Goal: Transaction & Acquisition: Obtain resource

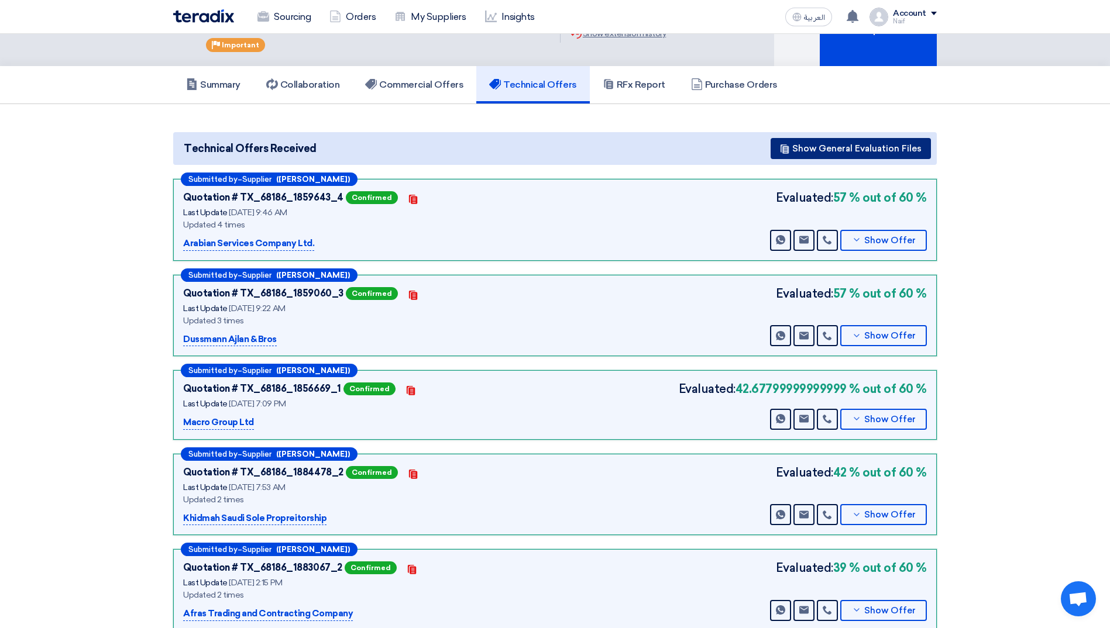
click at [808, 143] on button "Show General Evaluation Files" at bounding box center [851, 148] width 160 height 21
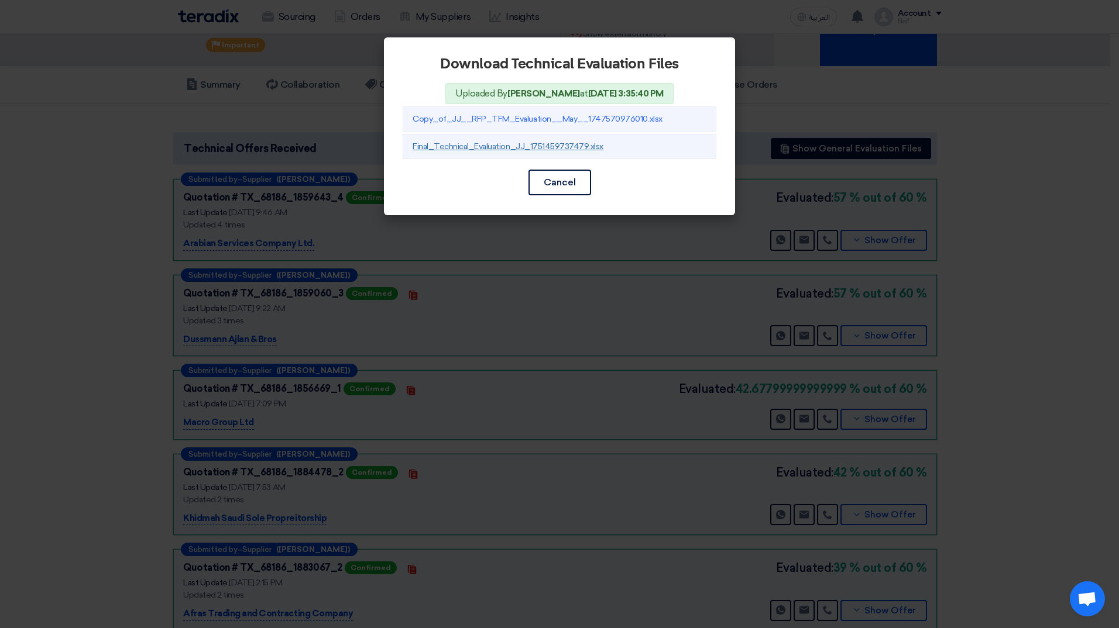
click at [425, 149] on link "Final_Technical_Evaluation_JJ_1751459737479.xlsx" at bounding box center [507, 147] width 191 height 10
click at [927, 84] on modal-container "Download Technical Evaluation Files Uploaded By [PERSON_NAME] at [DATE] 3:35:40…" at bounding box center [559, 314] width 1119 height 628
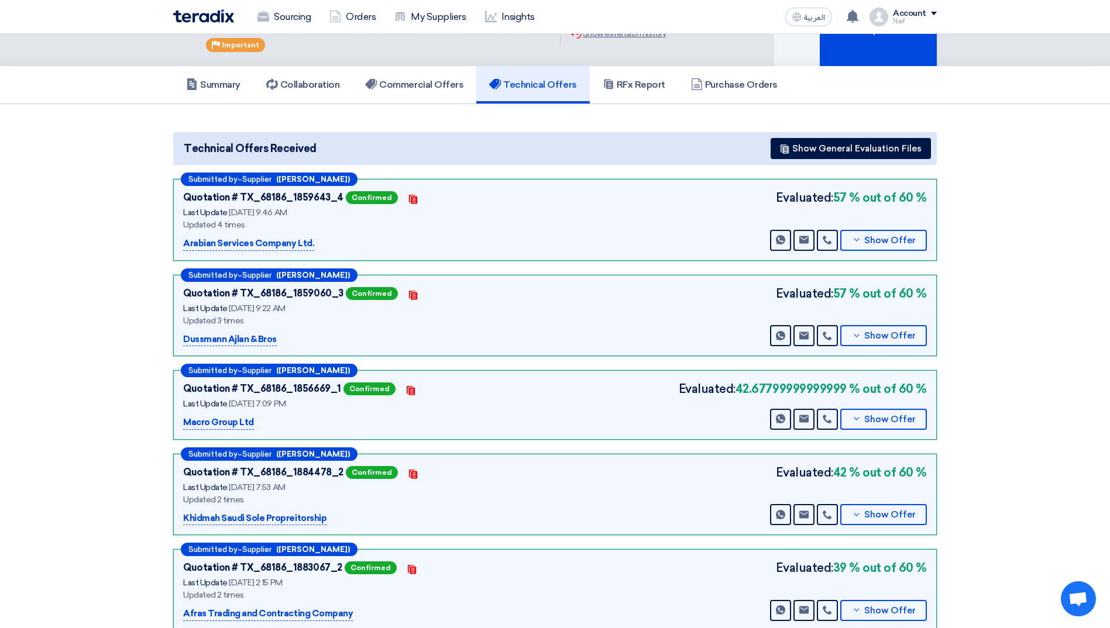
click at [217, 11] on img at bounding box center [203, 15] width 61 height 13
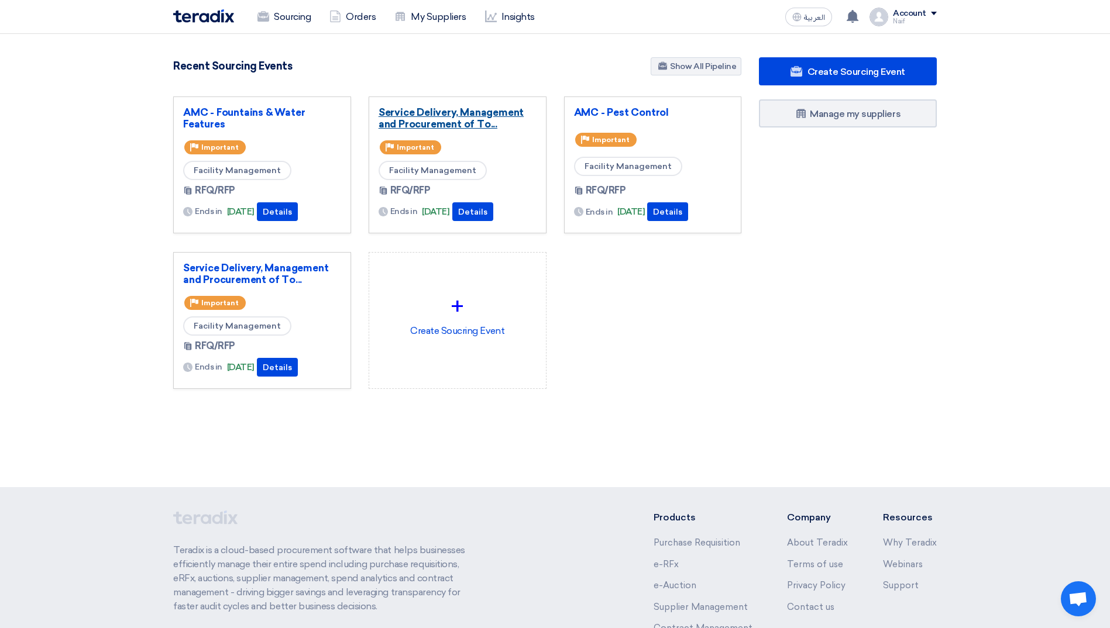
click at [468, 112] on link "Service Delivery, Management and Procurement of To..." at bounding box center [458, 117] width 158 height 23
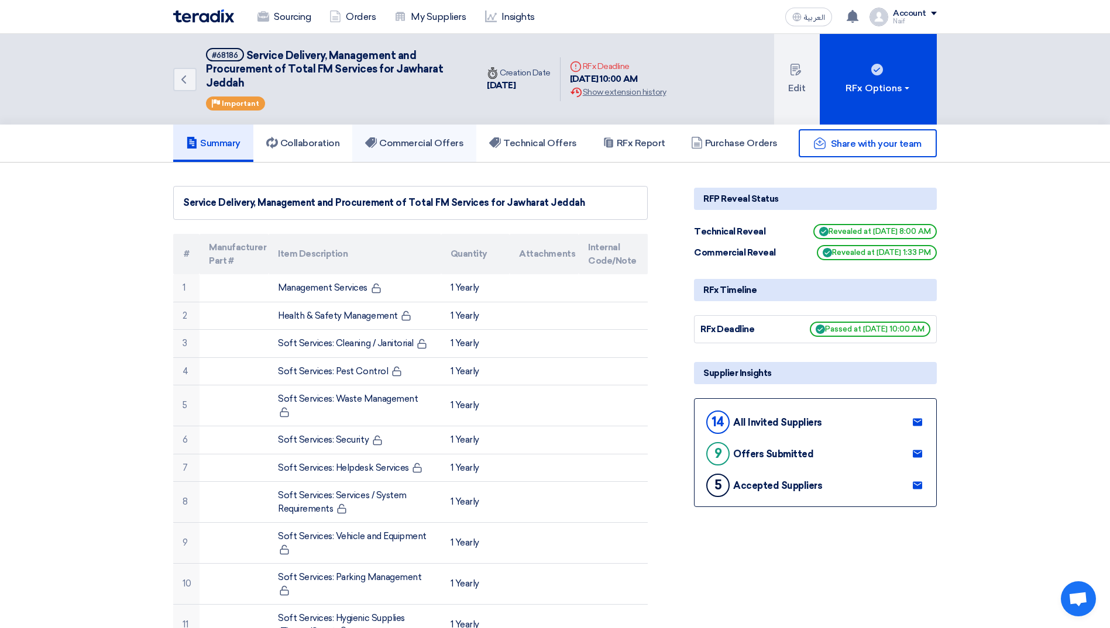
click at [391, 154] on link "Commercial Offers" at bounding box center [414, 143] width 124 height 37
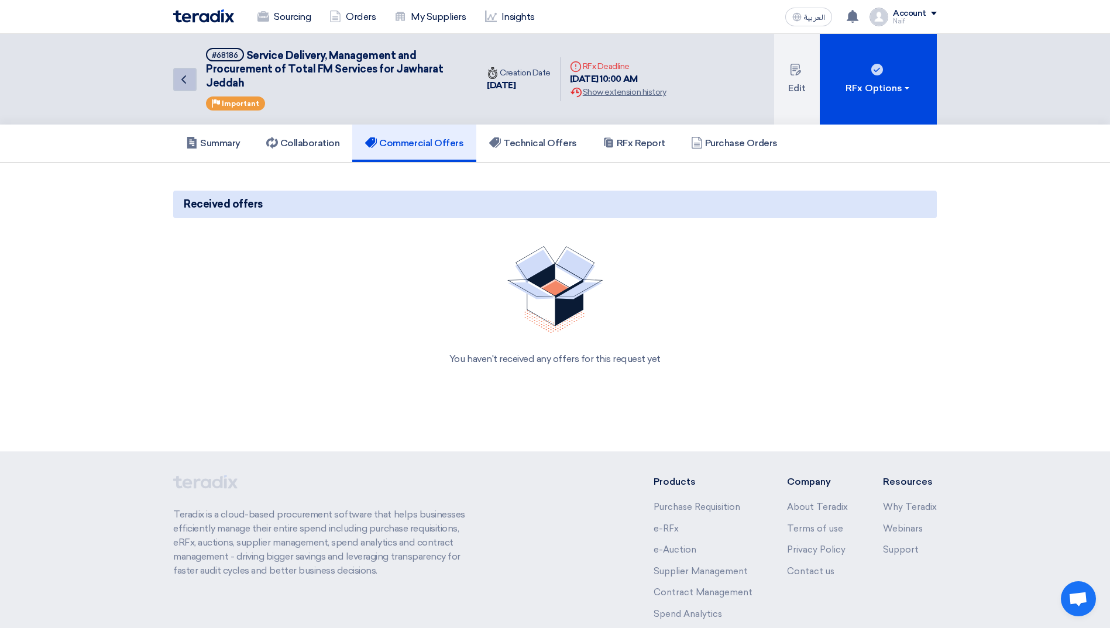
click at [183, 81] on use at bounding box center [183, 79] width 5 height 8
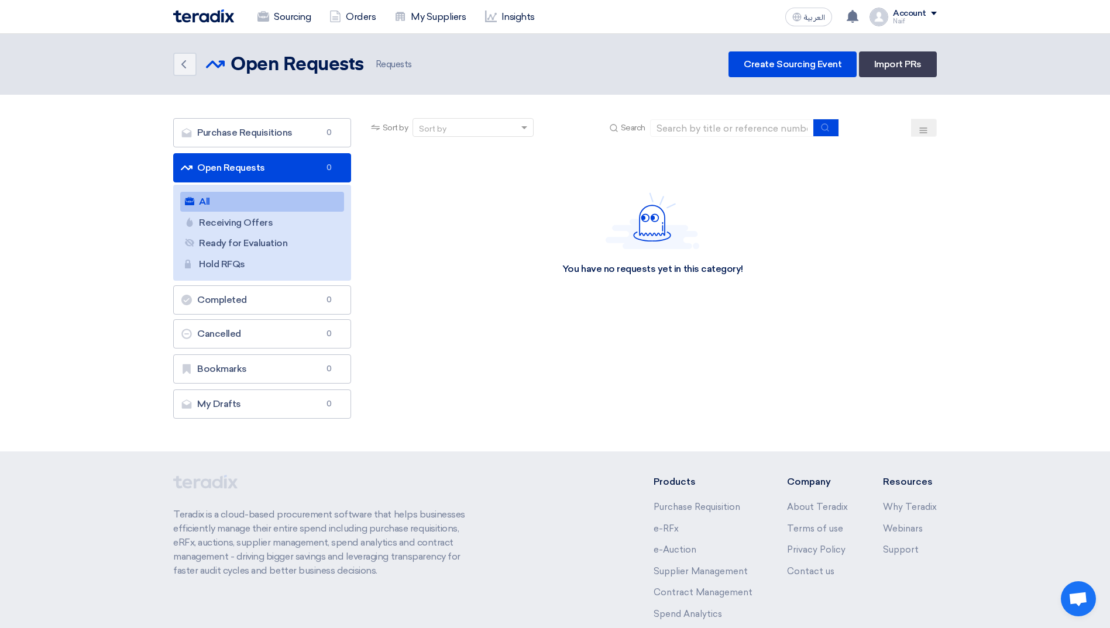
click at [191, 16] on img at bounding box center [203, 15] width 61 height 13
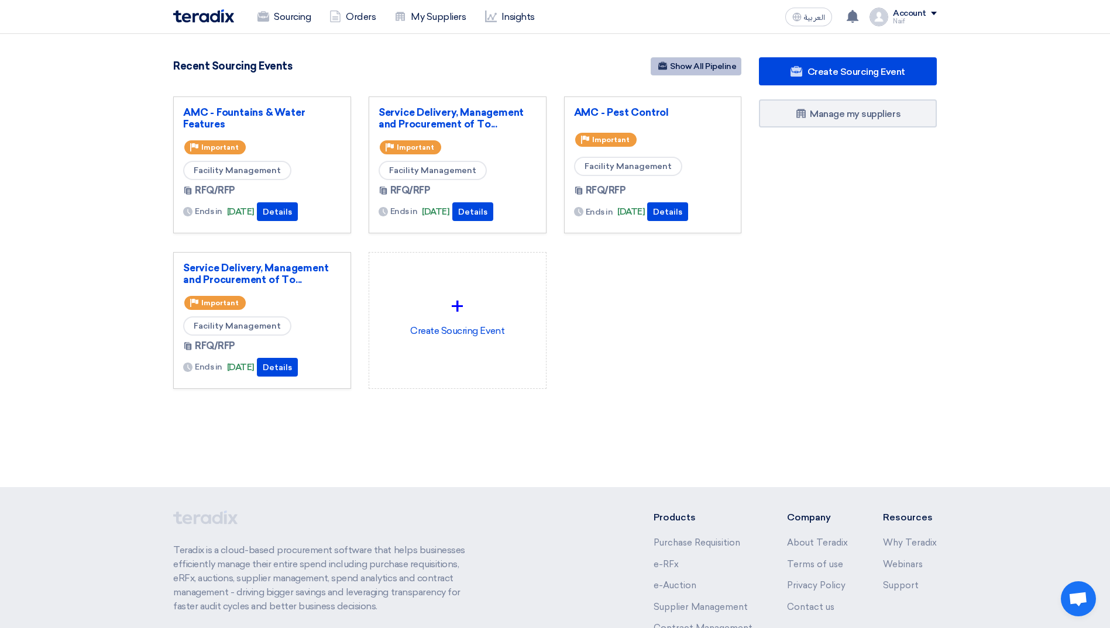
click at [710, 70] on link "Show All Pipeline" at bounding box center [696, 66] width 91 height 18
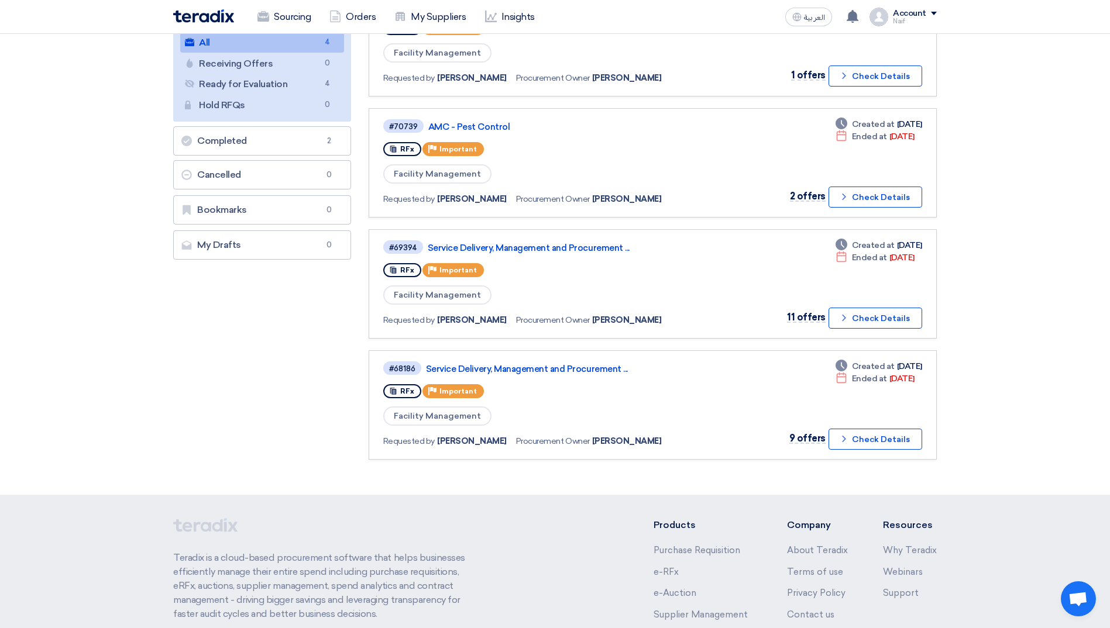
scroll to position [176, 0]
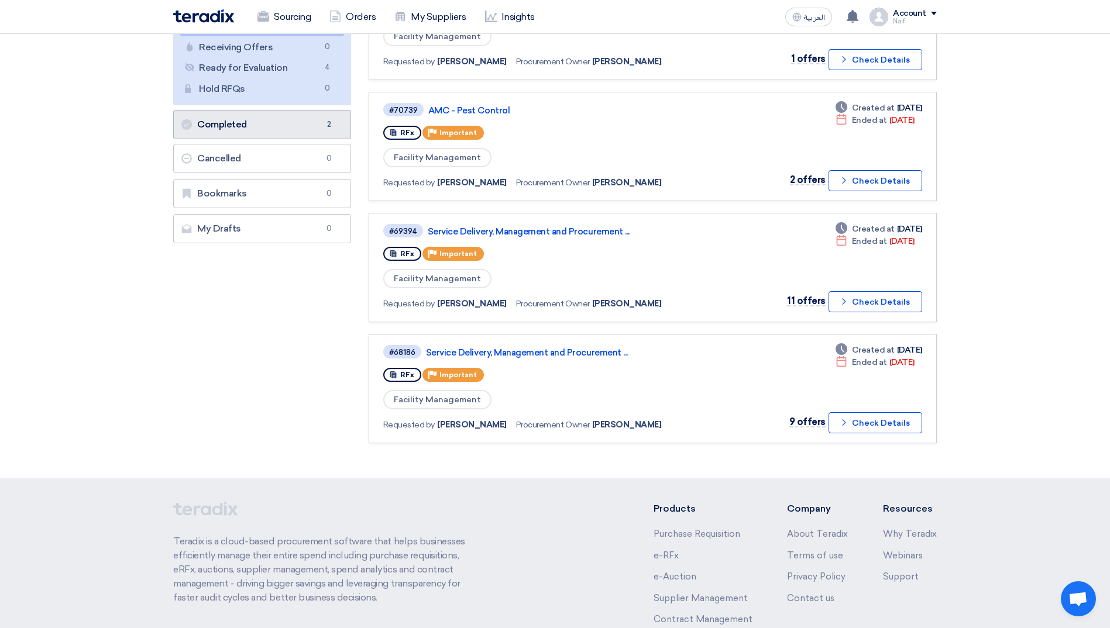
click at [295, 130] on link "Completed Completed 2" at bounding box center [262, 124] width 178 height 29
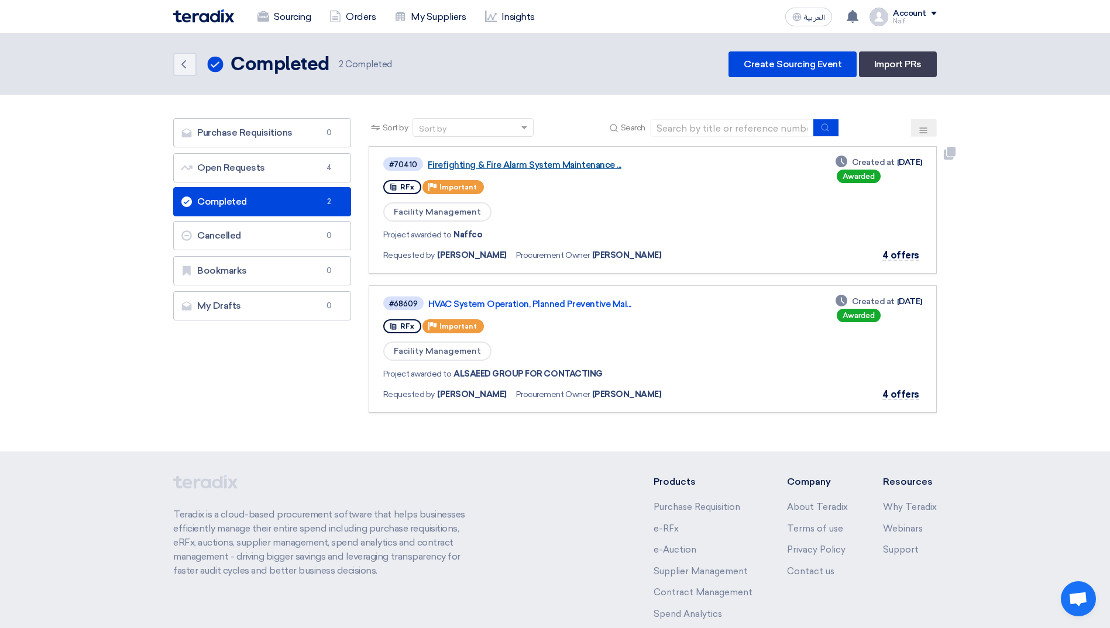
click at [525, 163] on link "Firefighting & Fire Alarm System Maintenance ..." at bounding box center [574, 165] width 293 height 11
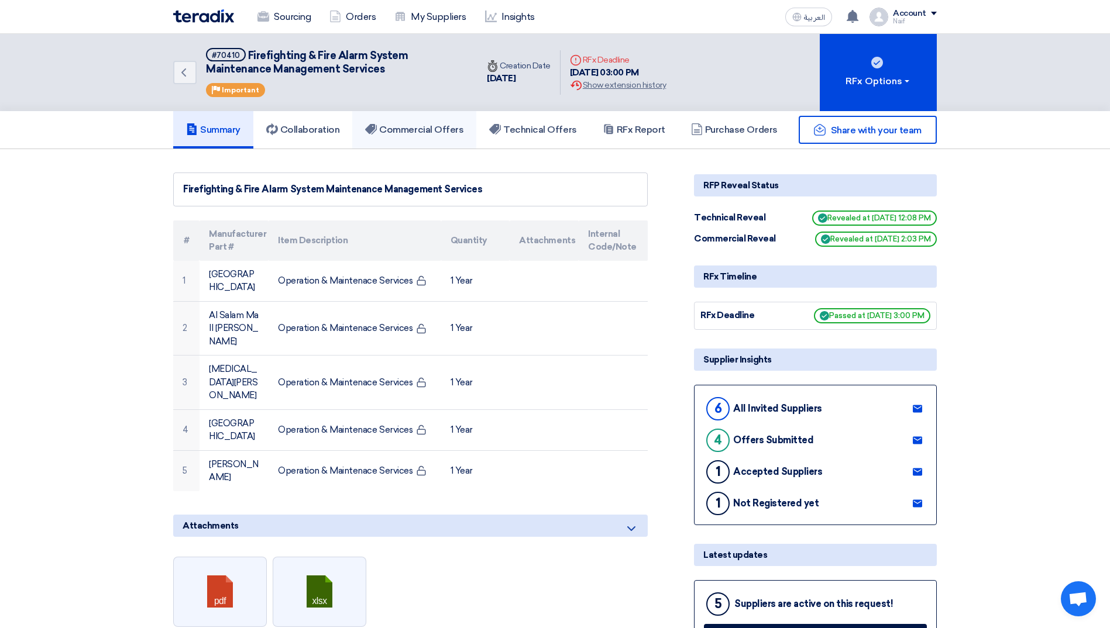
click at [449, 129] on h5 "Commercial Offers" at bounding box center [414, 130] width 98 height 12
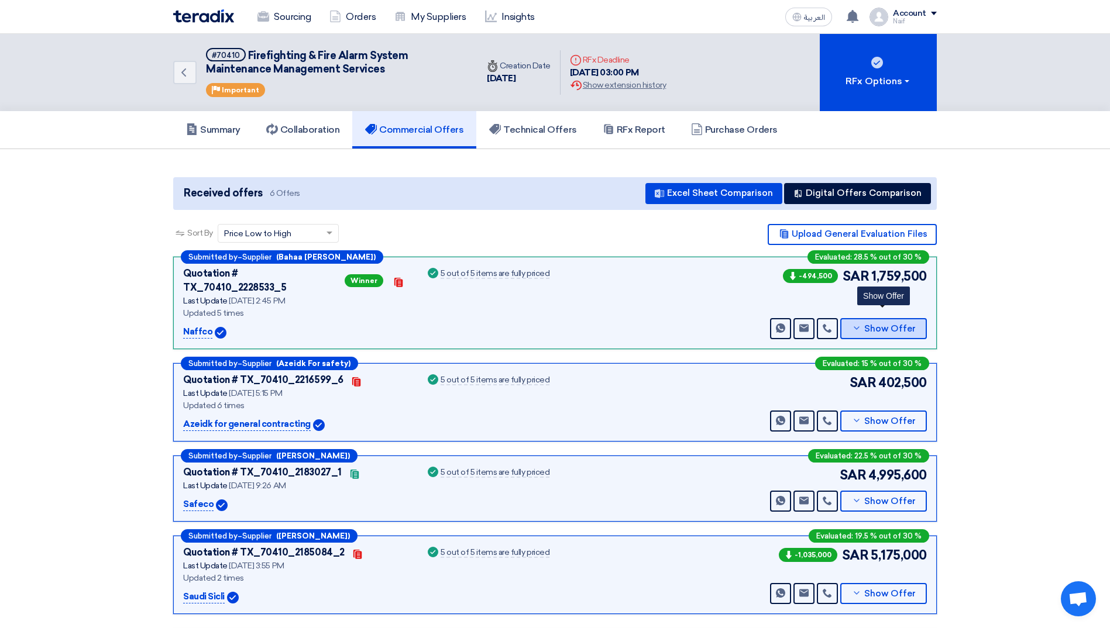
click at [881, 325] on span "Show Offer" at bounding box center [889, 329] width 51 height 9
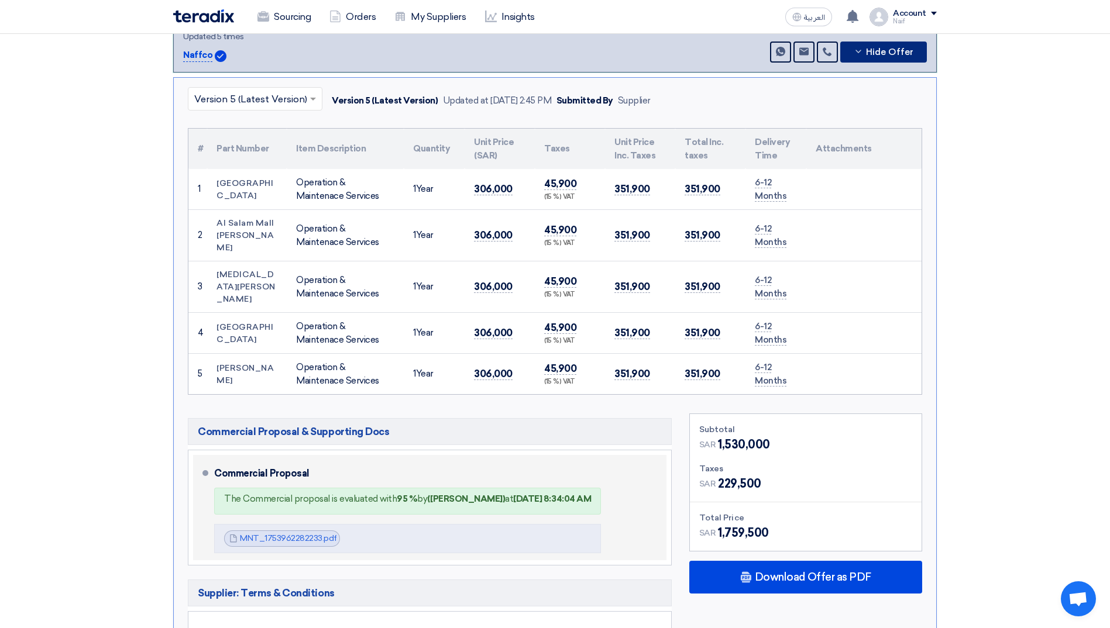
scroll to position [351, 0]
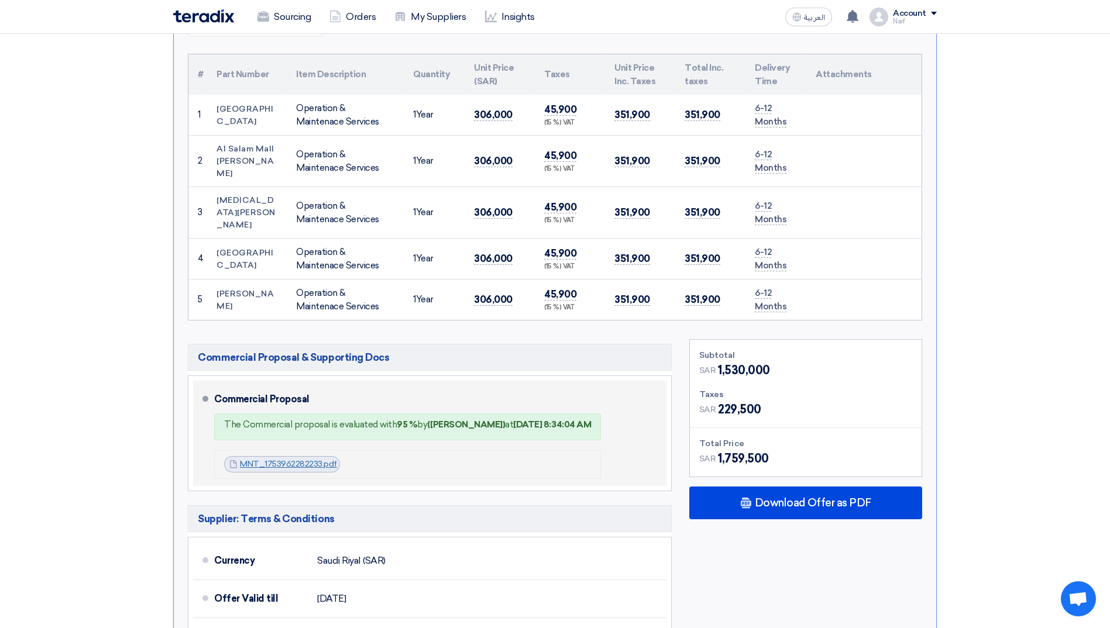
click at [255, 459] on link "MNT_1753962282233.pdf" at bounding box center [288, 464] width 97 height 10
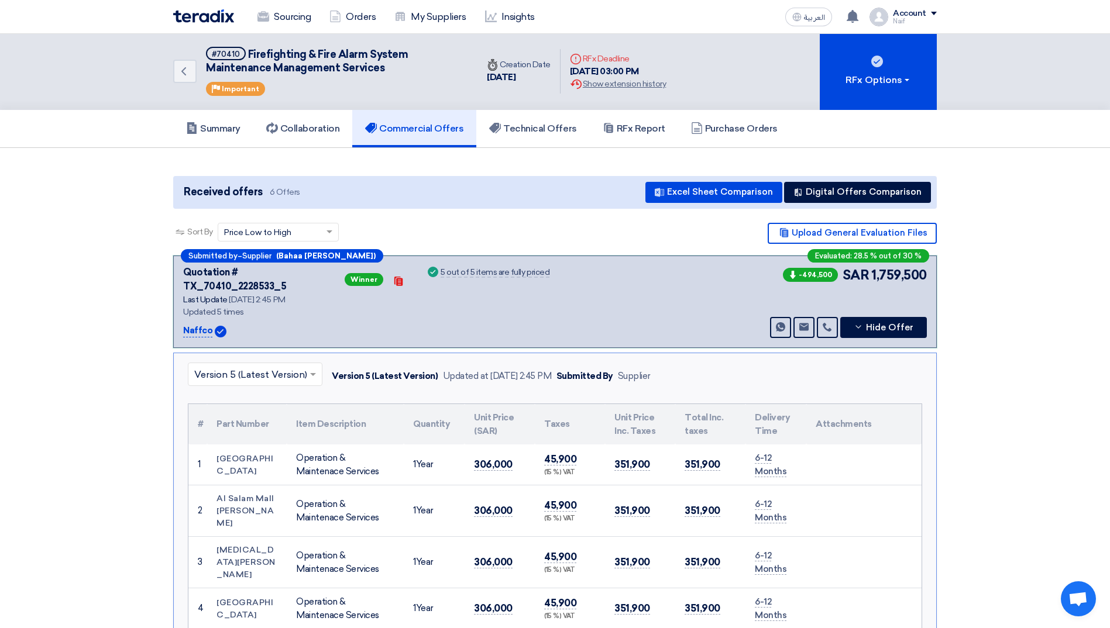
scroll to position [0, 0]
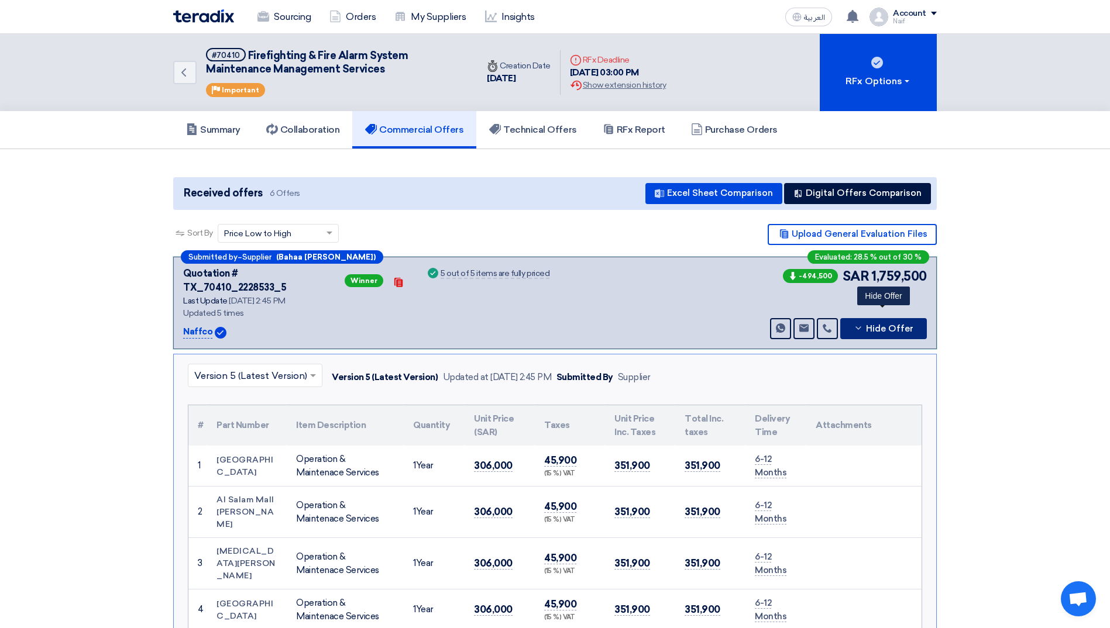
click at [892, 325] on span "Hide Offer" at bounding box center [889, 329] width 47 height 9
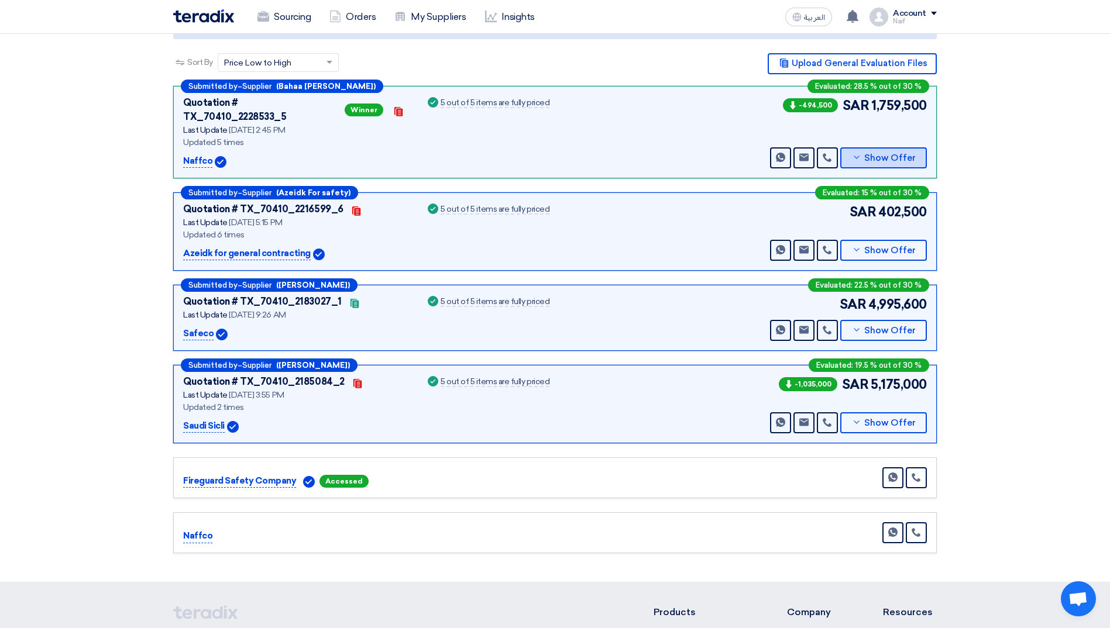
scroll to position [176, 0]
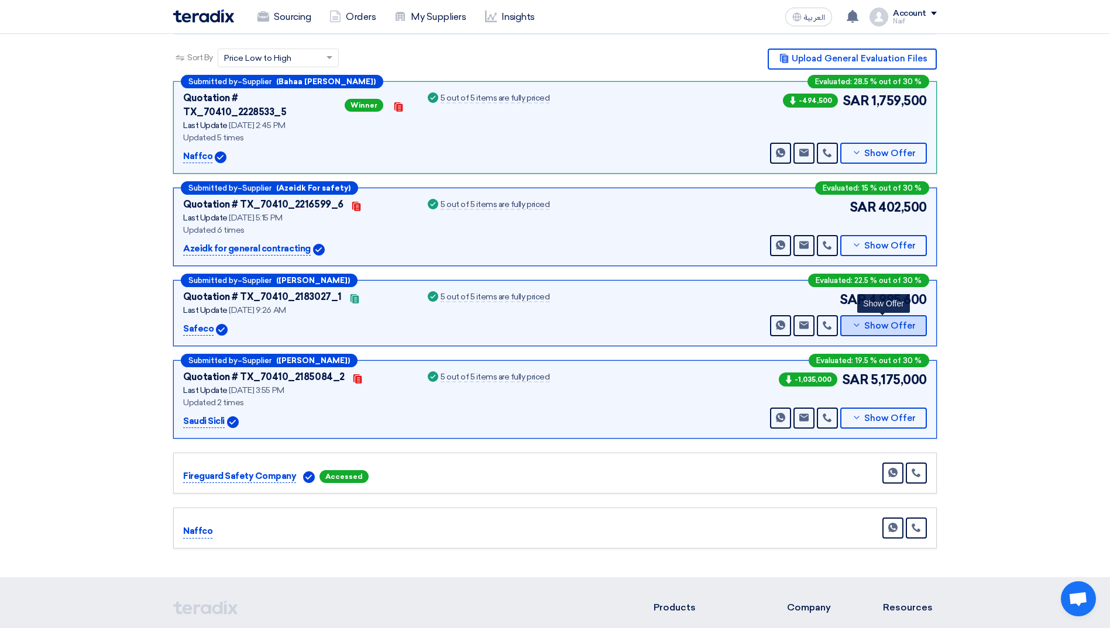
click at [882, 322] on span "Show Offer" at bounding box center [889, 326] width 51 height 9
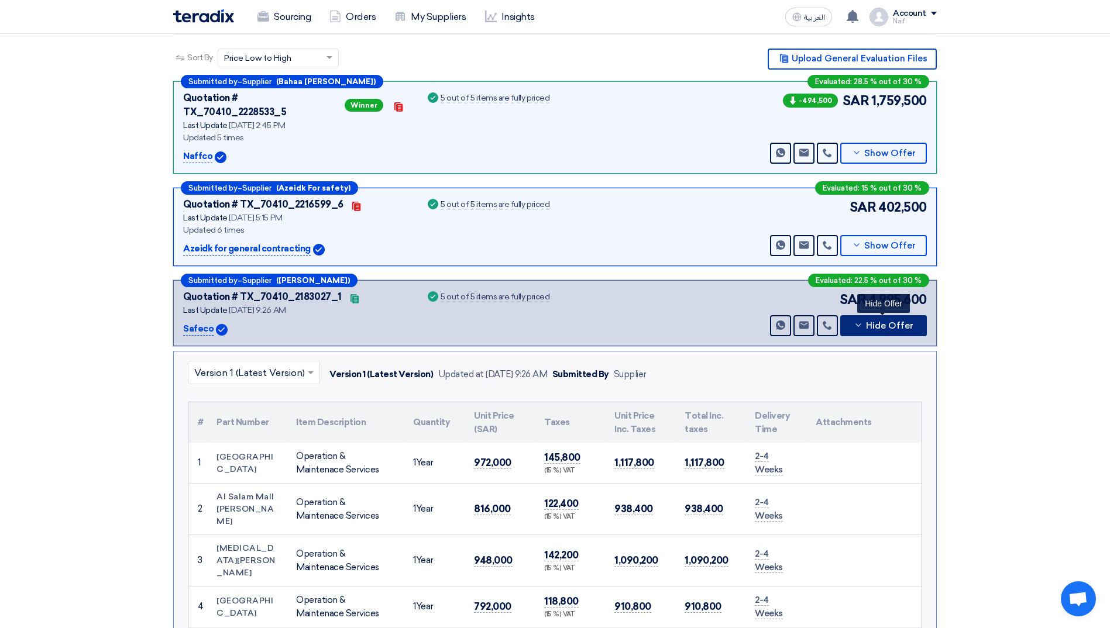
click at [882, 322] on span "Hide Offer" at bounding box center [889, 326] width 47 height 9
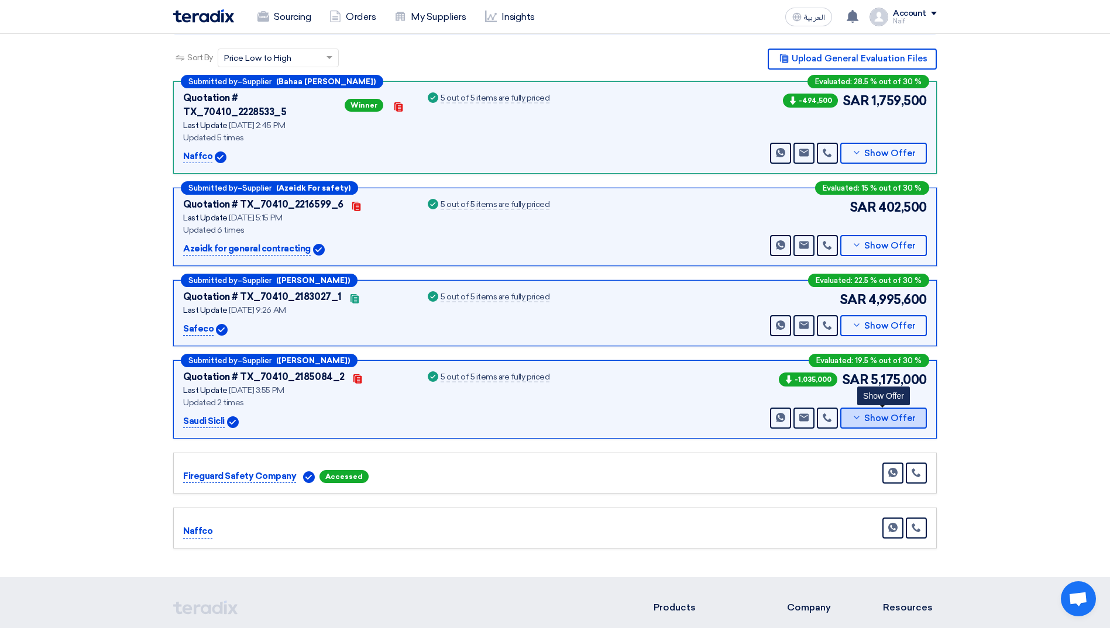
click at [875, 408] on button "Show Offer" at bounding box center [883, 418] width 87 height 21
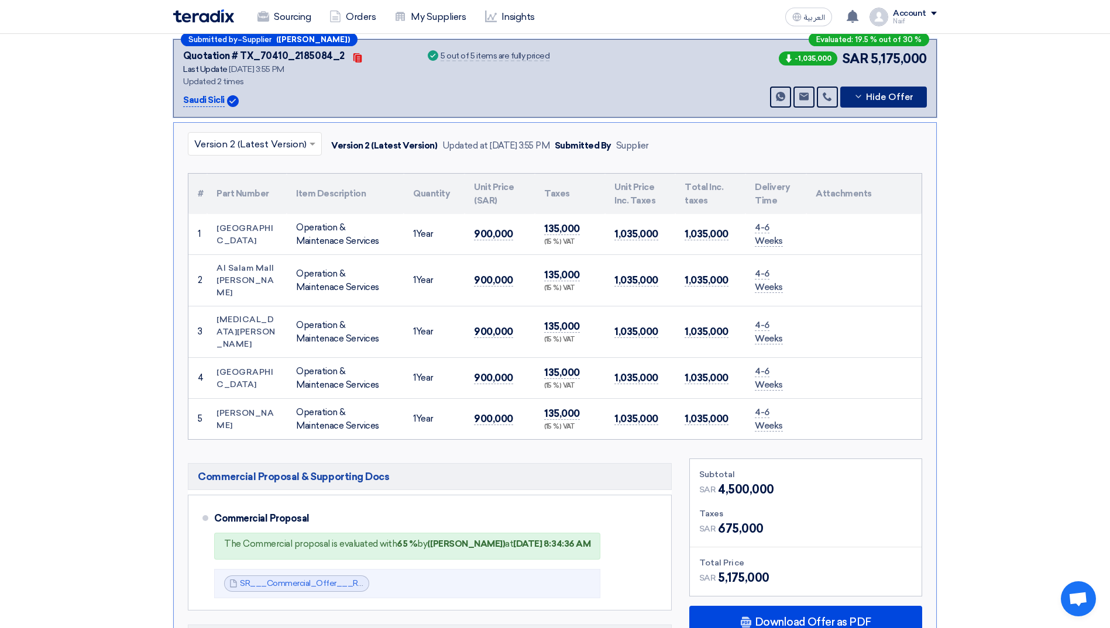
scroll to position [585, 0]
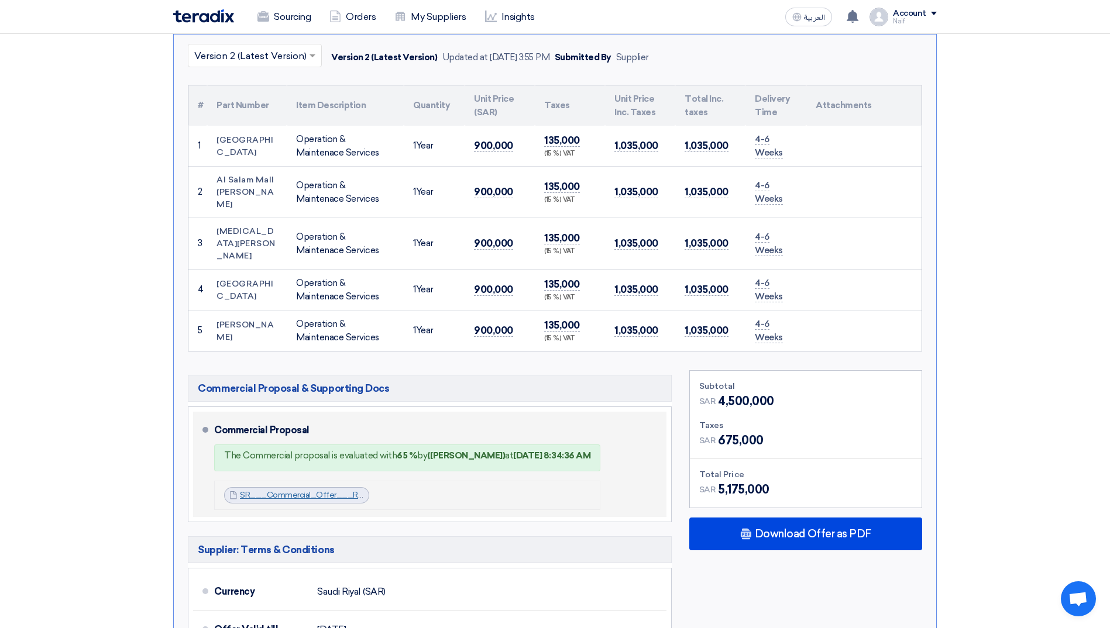
click at [299, 490] on link "SR___Commercial_Offer___RFx___Fire_Fighting_system_PMREV_1753102271353.pdf" at bounding box center [405, 495] width 330 height 10
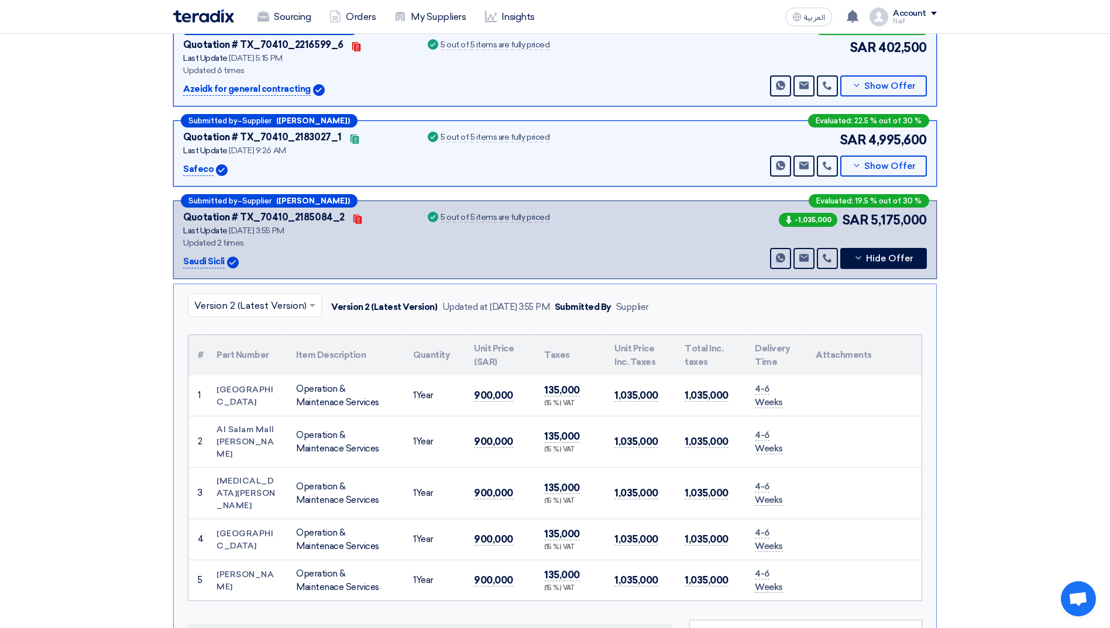
scroll to position [234, 0]
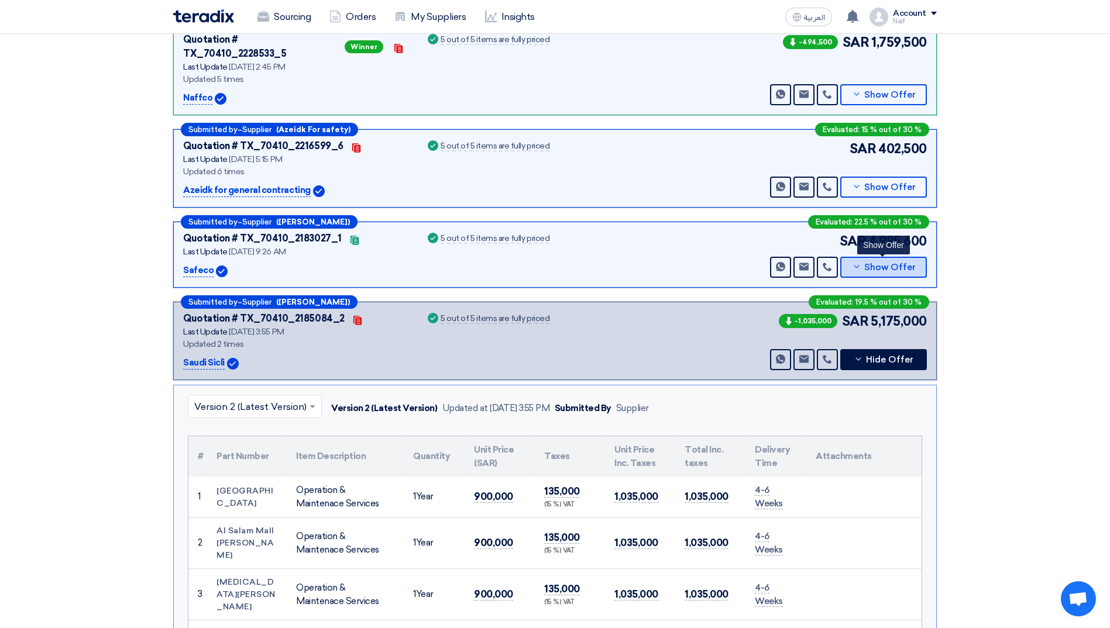
click at [859, 262] on icon at bounding box center [856, 266] width 9 height 9
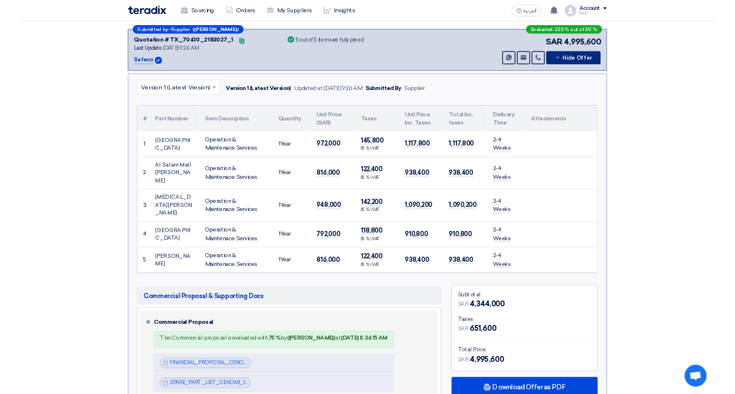
scroll to position [410, 0]
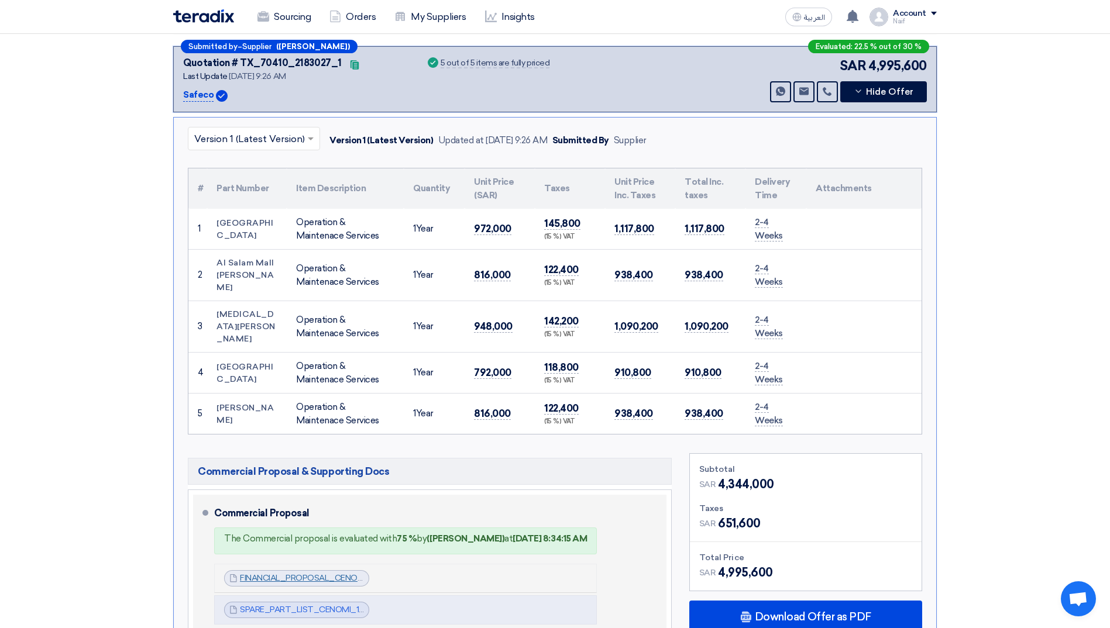
click at [321, 573] on link "FINANCIAL_PROPOSAL_CENOMI_1752382609640.pdf" at bounding box center [343, 578] width 207 height 10
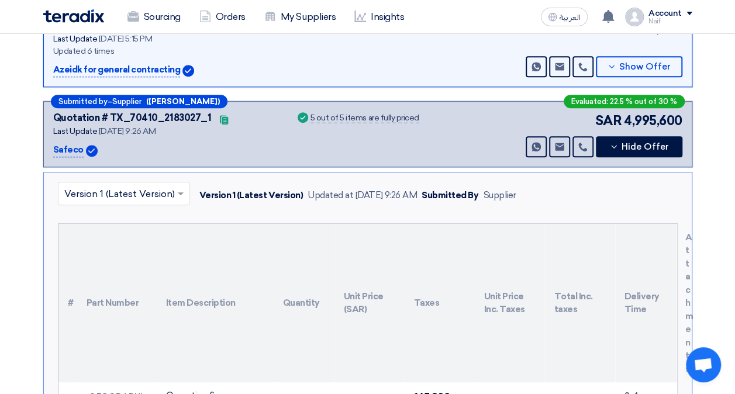
scroll to position [351, 0]
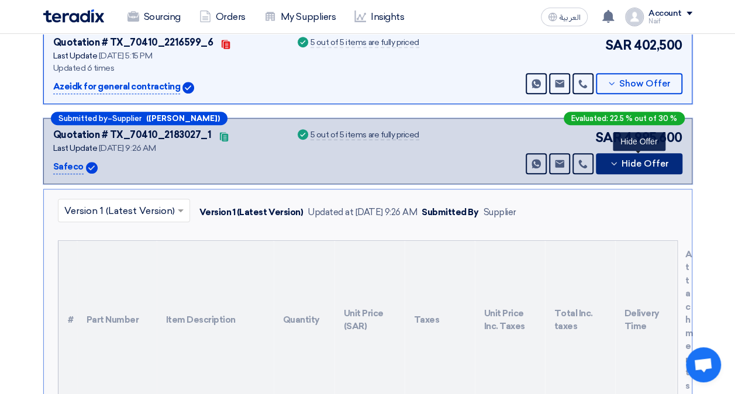
click at [626, 153] on button "Hide Offer" at bounding box center [639, 163] width 87 height 21
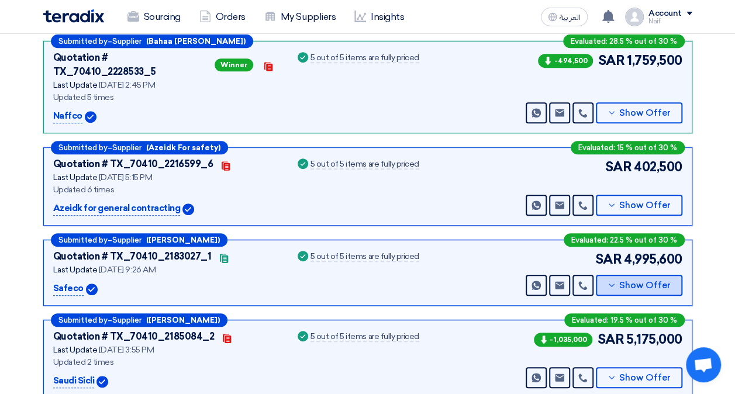
scroll to position [293, 0]
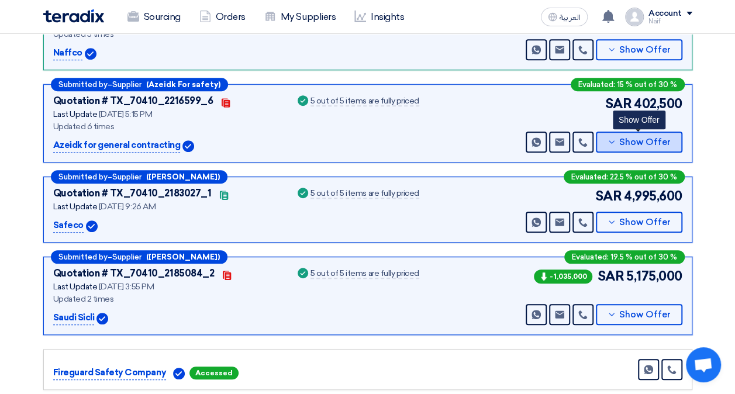
click at [646, 138] on span "Show Offer" at bounding box center [645, 142] width 51 height 9
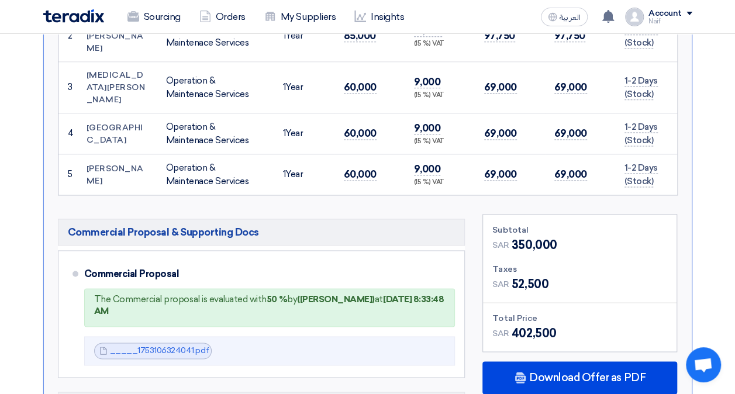
scroll to position [702, 0]
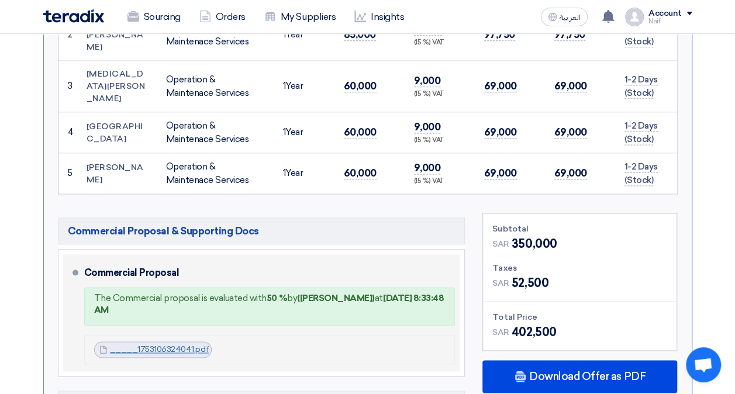
click at [176, 345] on link "_____1753106324041.pdf" at bounding box center [159, 350] width 99 height 10
